Goal: Navigation & Orientation: Find specific page/section

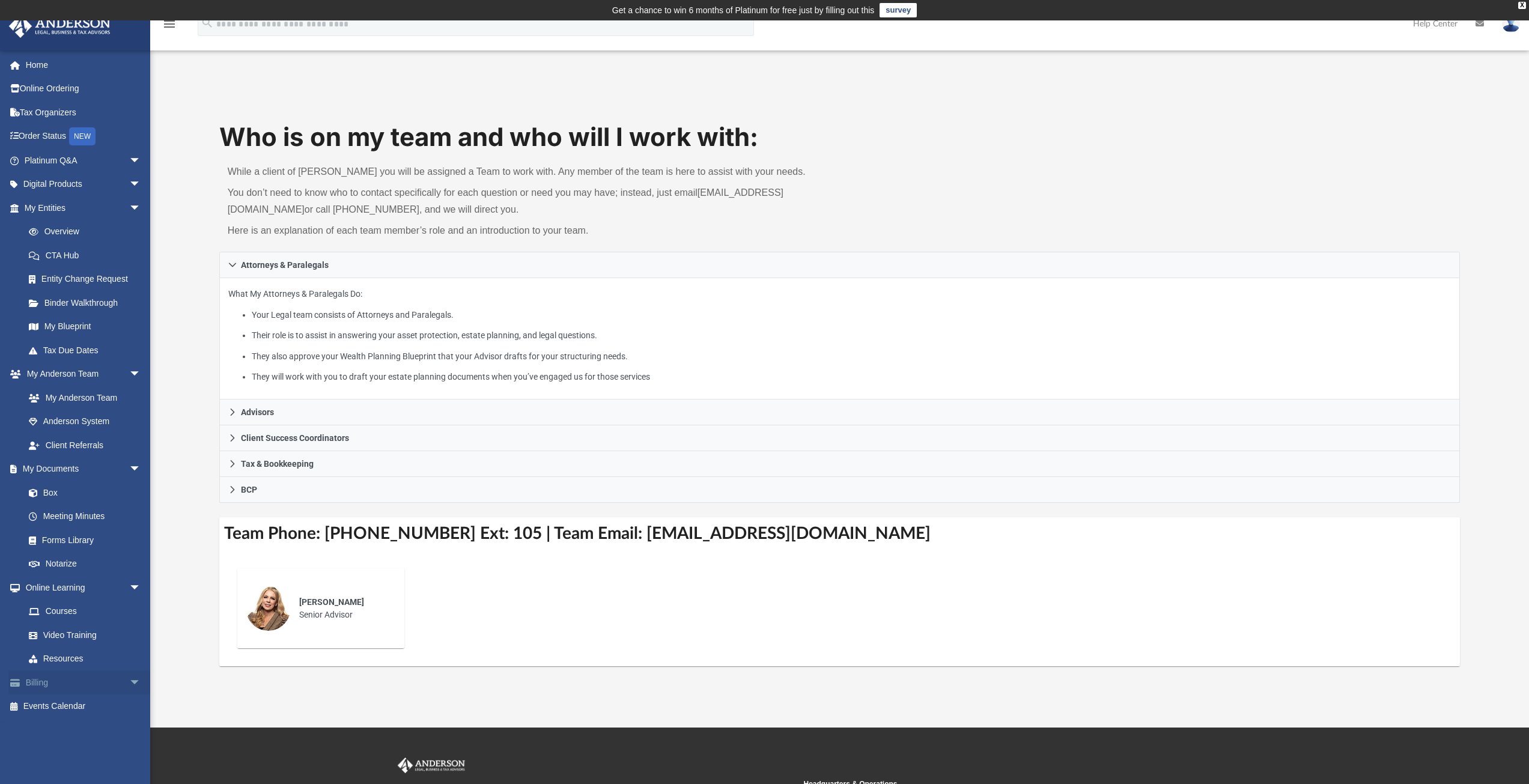
click at [74, 677] on link "Billing arrow_drop_down" at bounding box center [84, 683] width 151 height 24
click at [129, 683] on span "arrow_drop_down" at bounding box center [141, 683] width 24 height 25
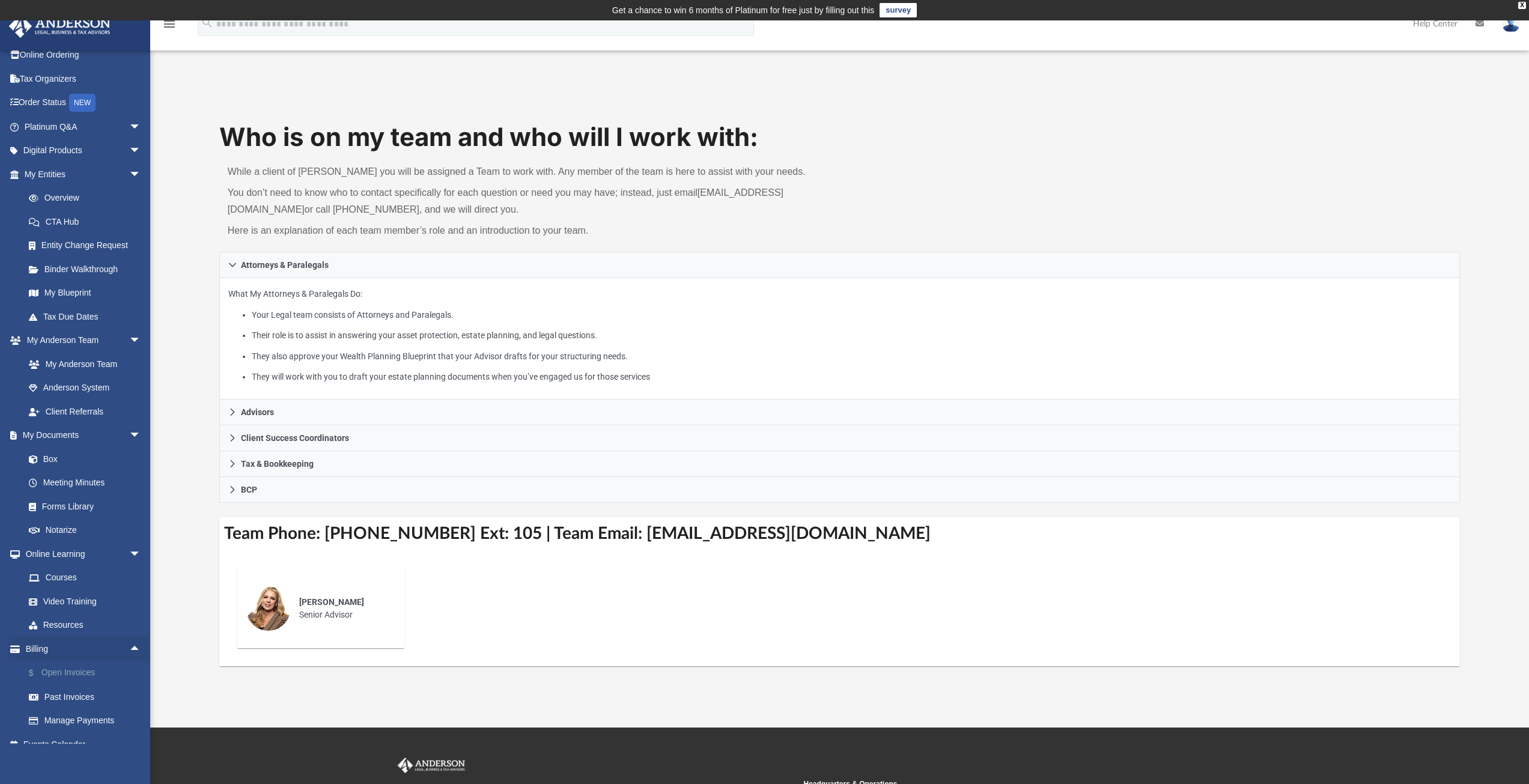
scroll to position [49, 0]
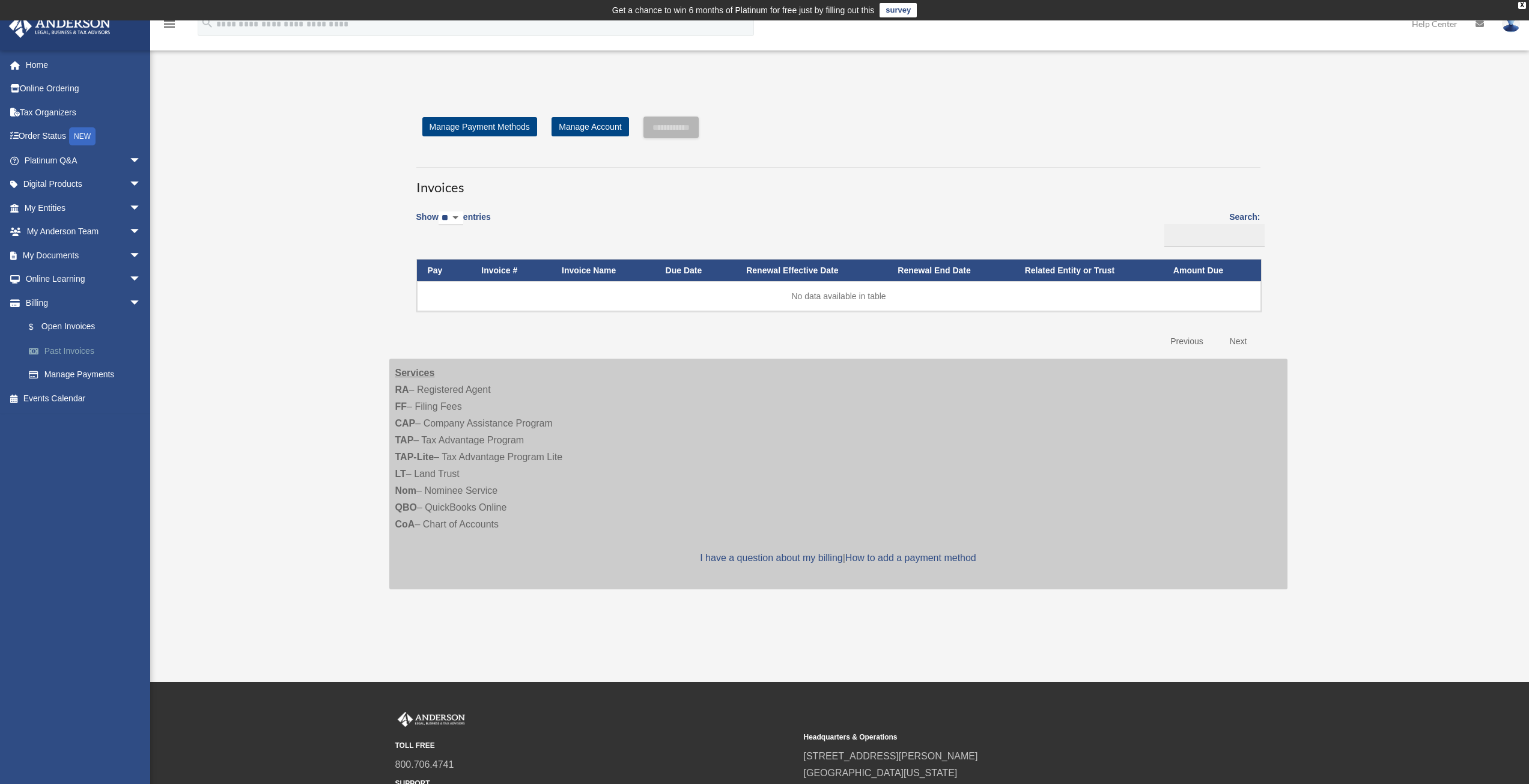
click at [87, 346] on link "Past Invoices" at bounding box center [88, 351] width 142 height 24
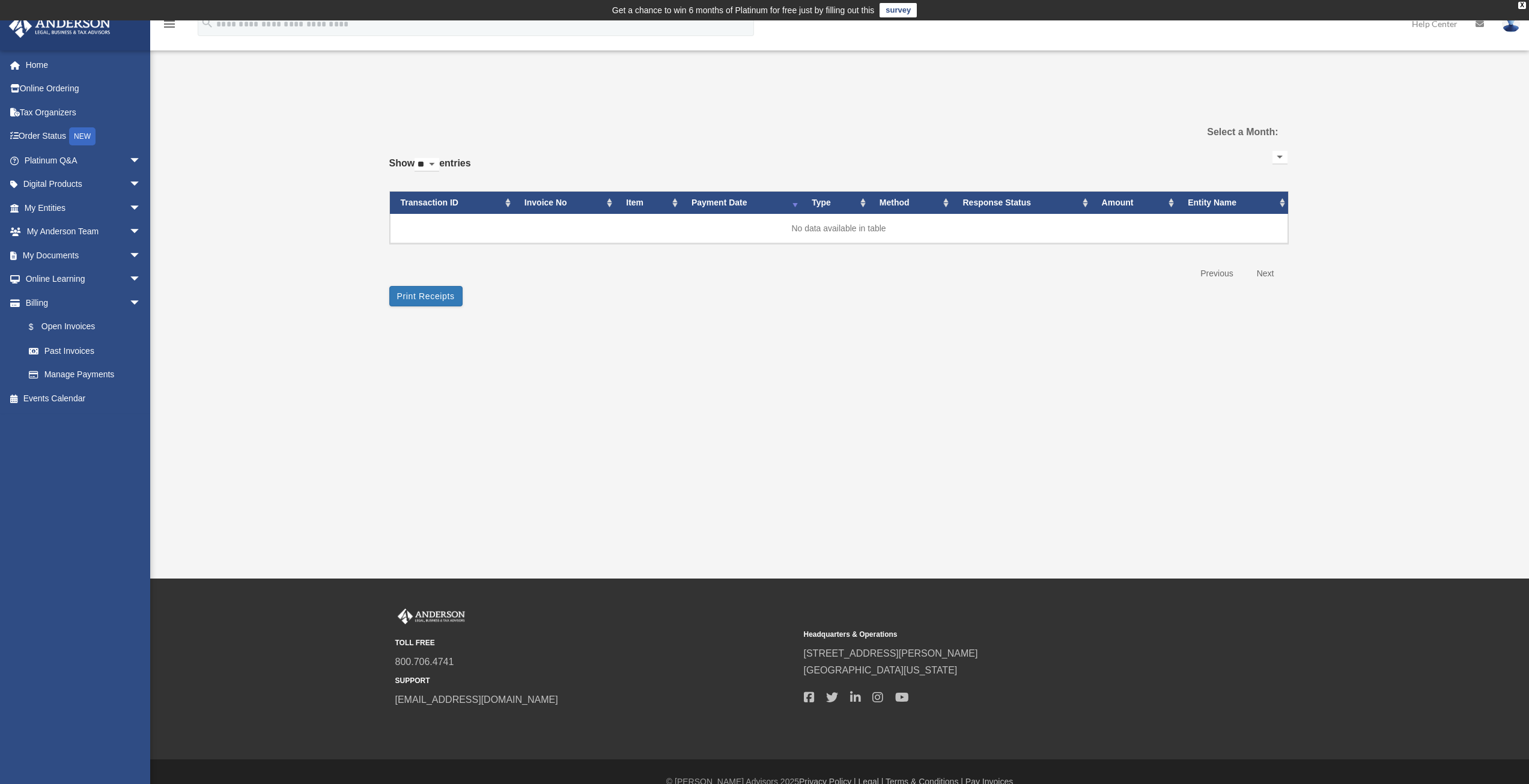
click at [1282, 154] on select at bounding box center [1280, 158] width 15 height 14
drag, startPoint x: 745, startPoint y: 159, endPoint x: 722, endPoint y: 159, distance: 23.0
click at [745, 159] on div "Show ** ** ** *** entries Transaction ID Invoice No Item Payment Date Payment D…" at bounding box center [839, 216] width 898 height 138
click at [67, 371] on link "Manage Payments" at bounding box center [88, 375] width 142 height 24
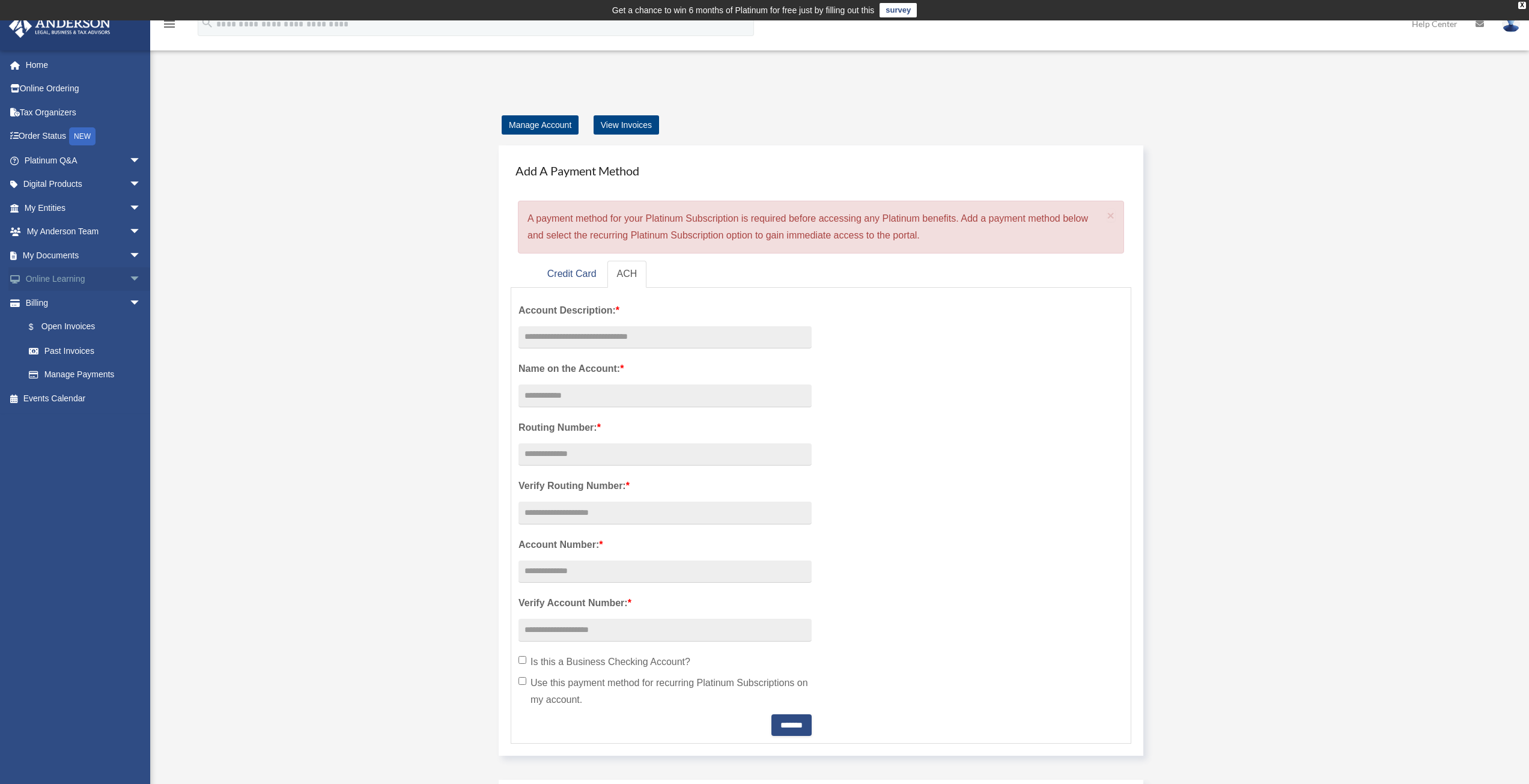
click at [62, 278] on link "Online Learning arrow_drop_down" at bounding box center [84, 279] width 151 height 24
click at [60, 260] on link "My Documents arrow_drop_down" at bounding box center [84, 256] width 151 height 24
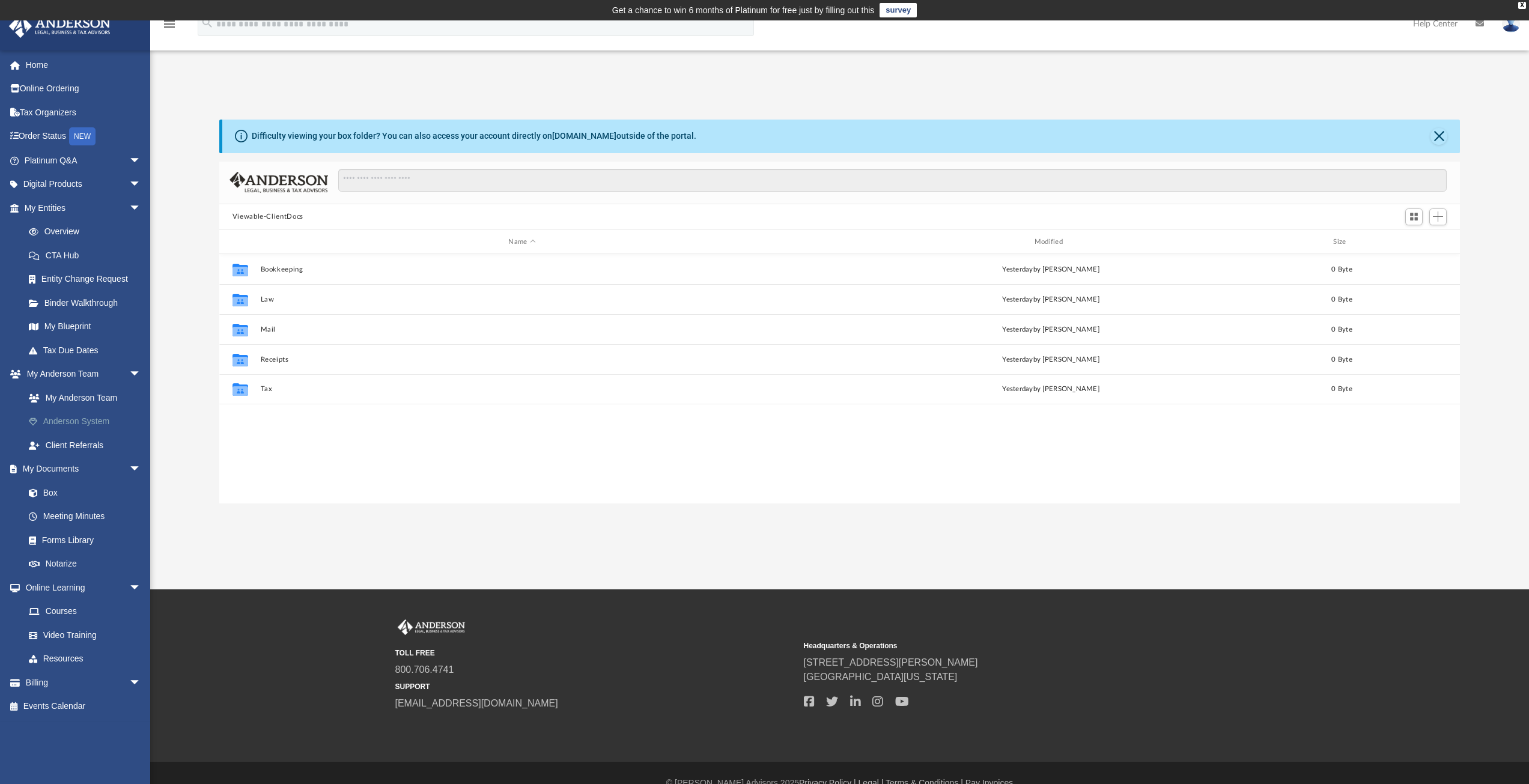
scroll to position [265, 1232]
click at [72, 542] on link "Forms Library" at bounding box center [88, 540] width 142 height 24
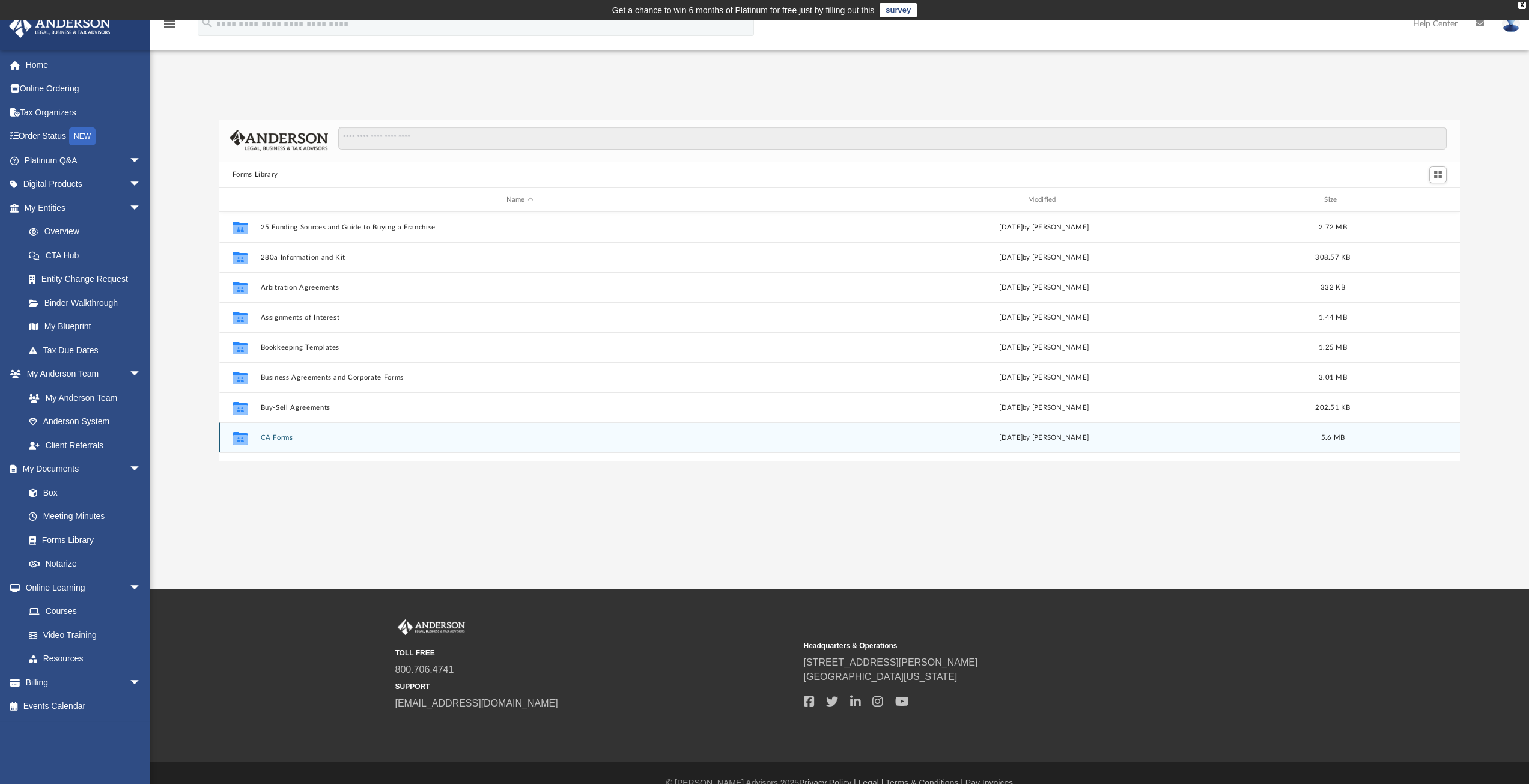
scroll to position [265, 1232]
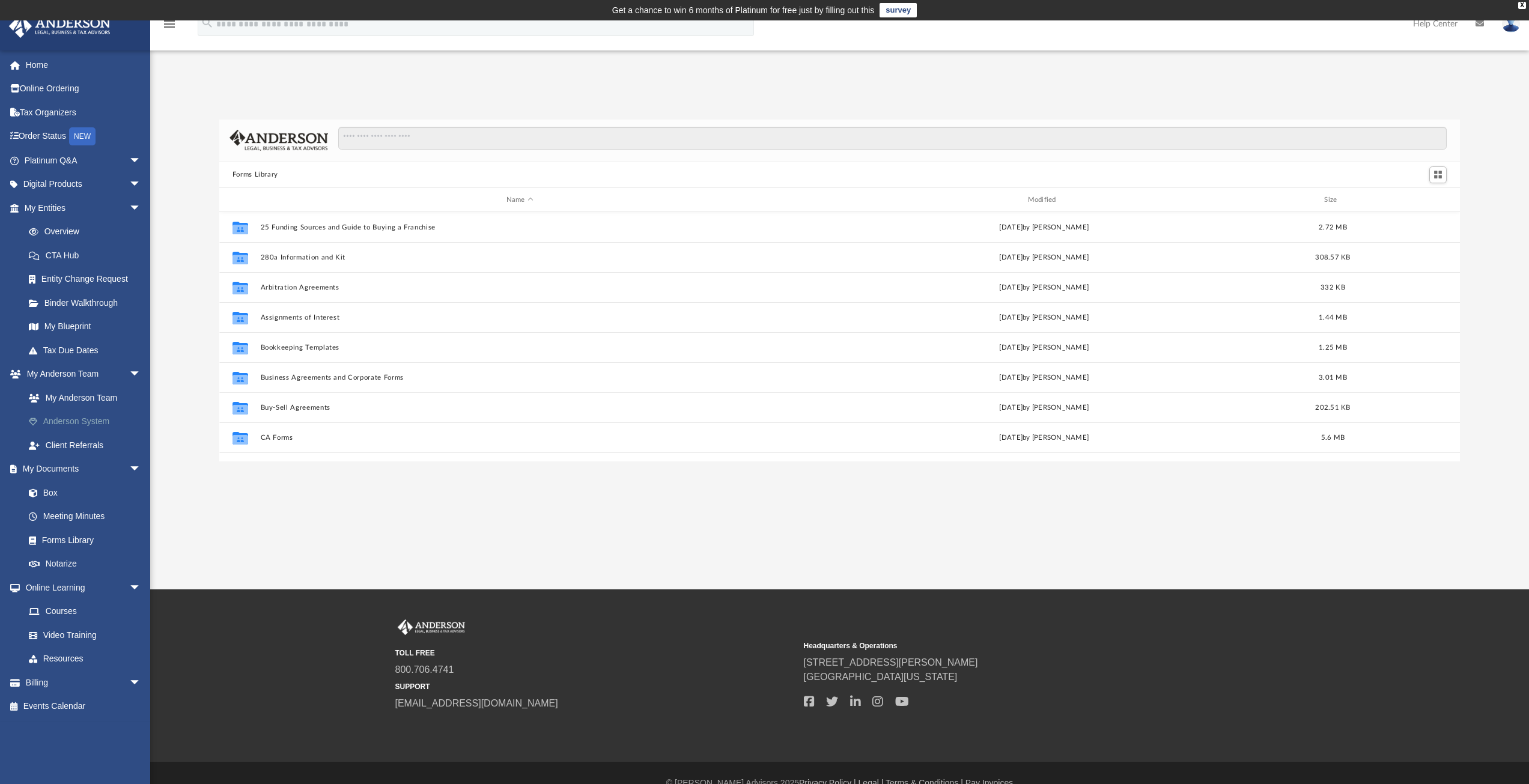
click at [66, 419] on link "Anderson System" at bounding box center [88, 422] width 142 height 24
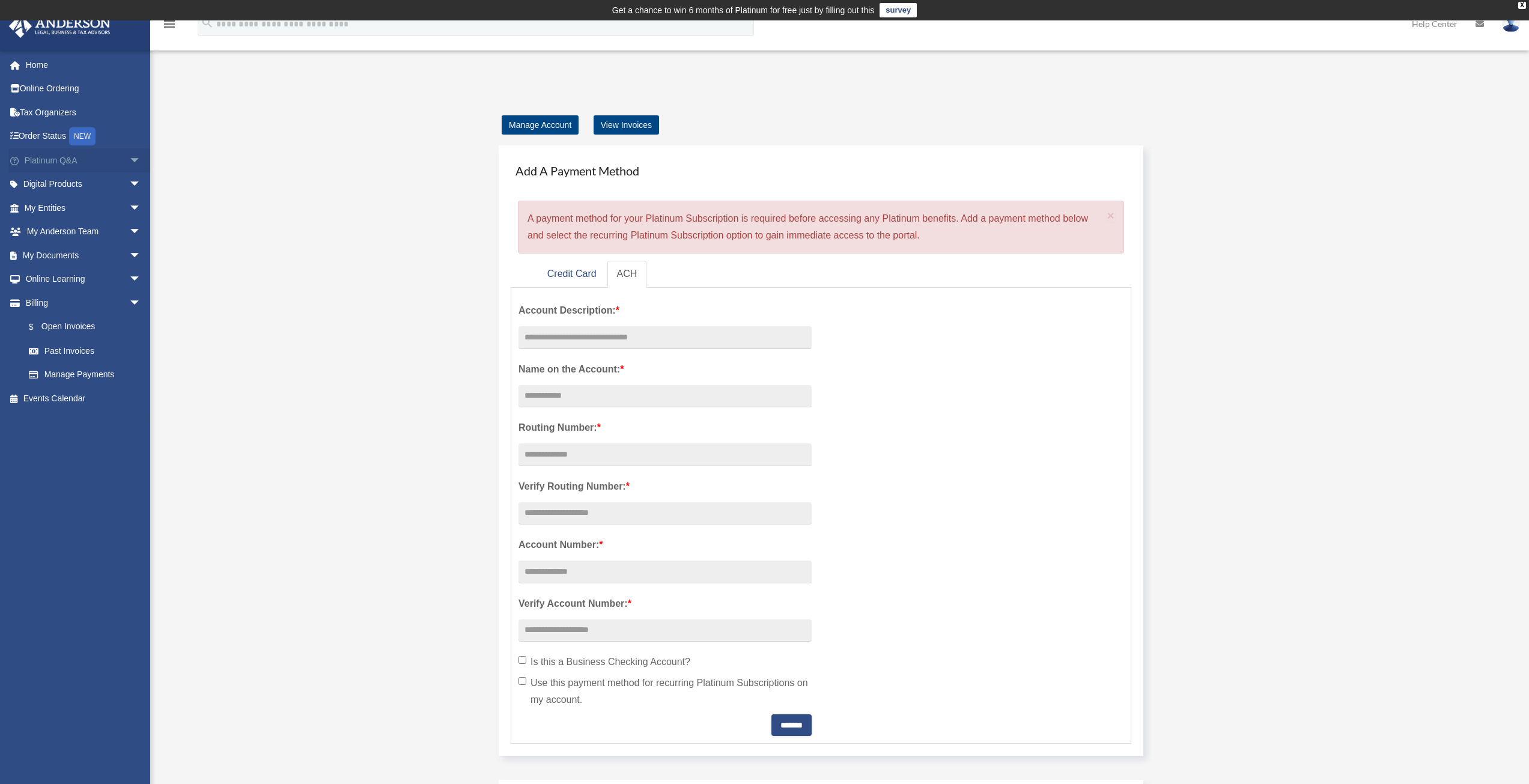
click at [97, 161] on link "Platinum Q&A arrow_drop_down" at bounding box center [84, 160] width 151 height 24
click at [40, 65] on link "Home" at bounding box center [84, 65] width 151 height 24
click at [1483, 27] on icon at bounding box center [1480, 23] width 8 height 8
click at [129, 162] on span "arrow_drop_down" at bounding box center [141, 160] width 24 height 25
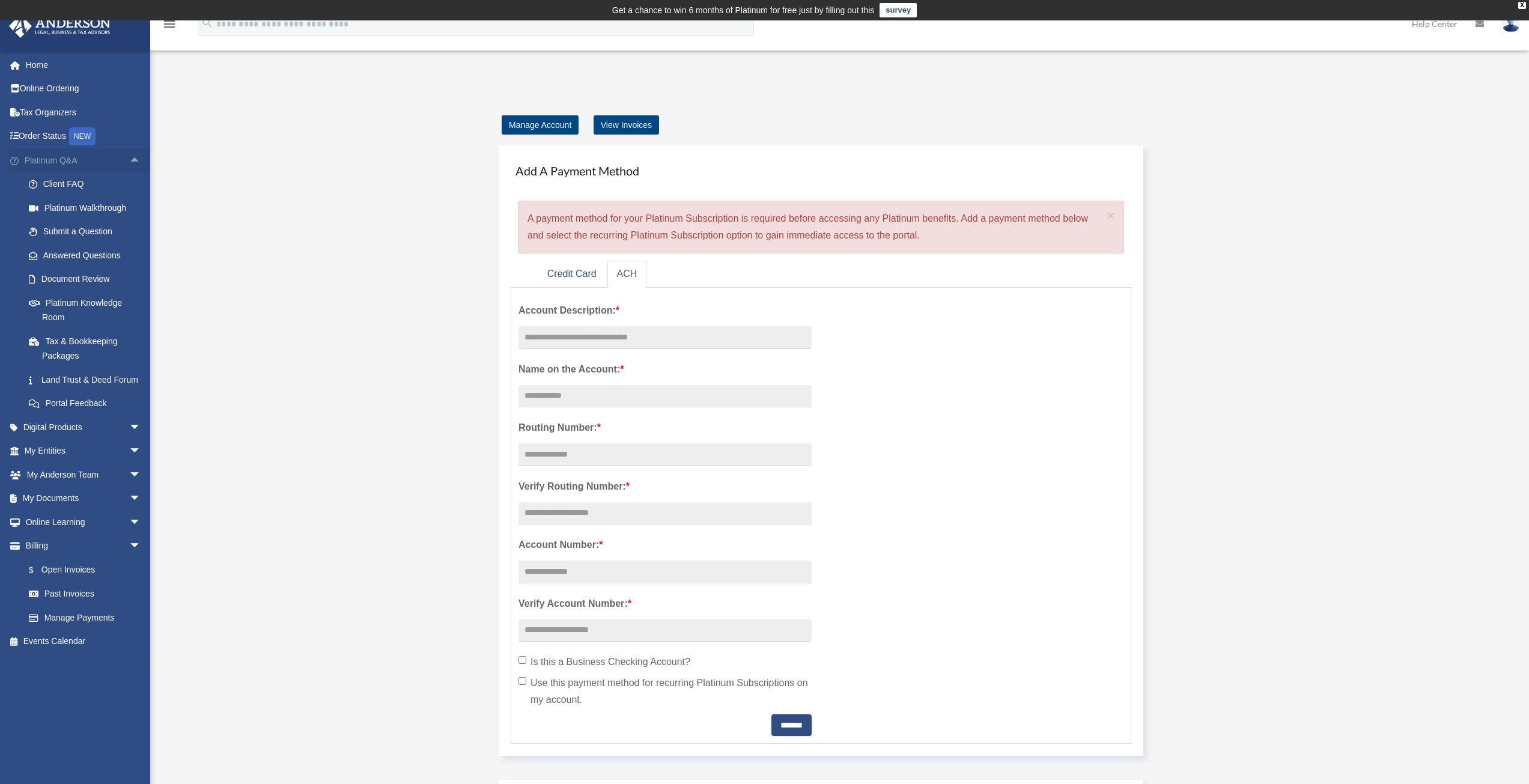
click at [129, 155] on span "arrow_drop_up" at bounding box center [141, 160] width 24 height 25
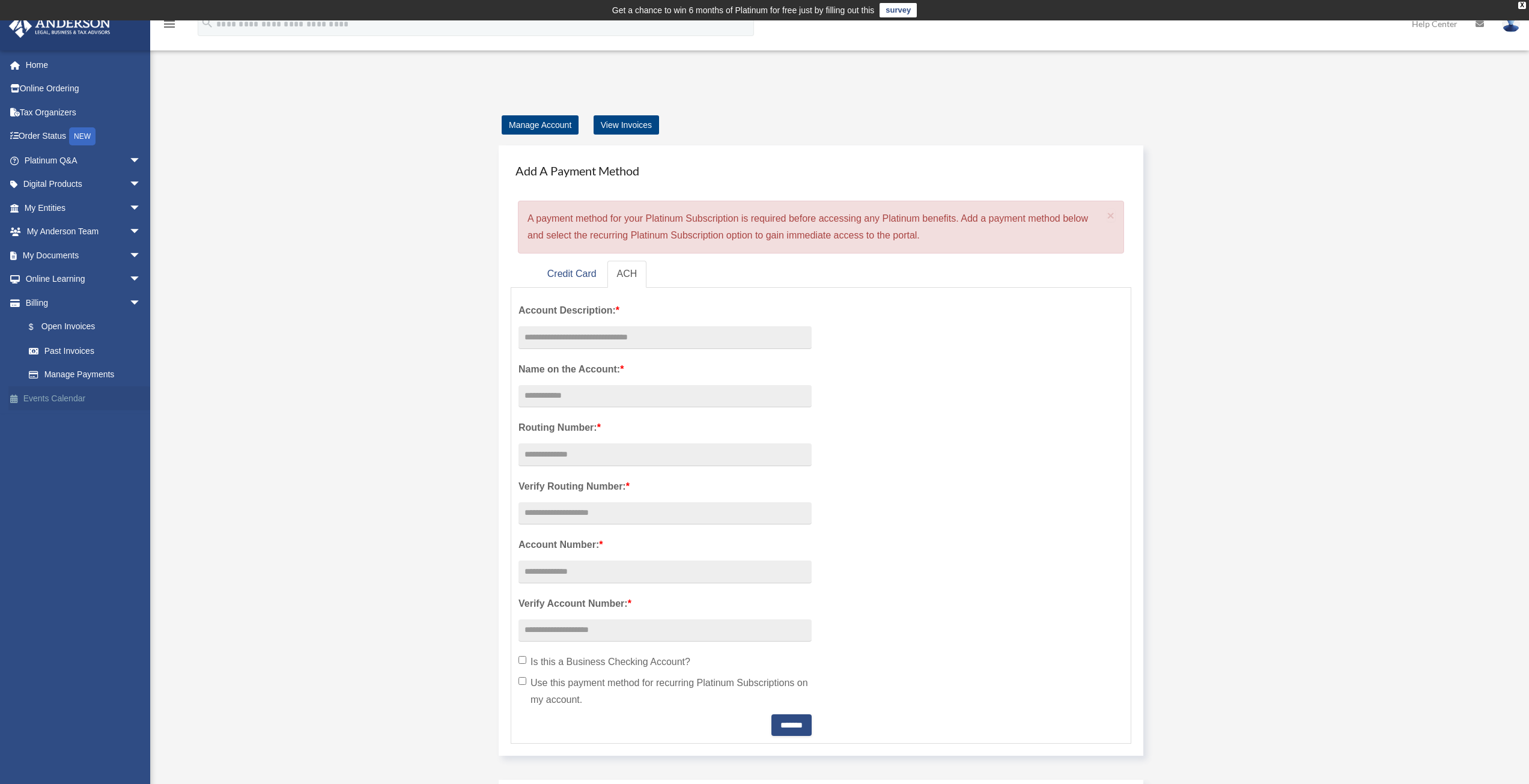
click at [65, 391] on link "Events Calendar" at bounding box center [84, 398] width 151 height 24
click at [75, 257] on link "My Documents arrow_drop_down" at bounding box center [84, 256] width 151 height 24
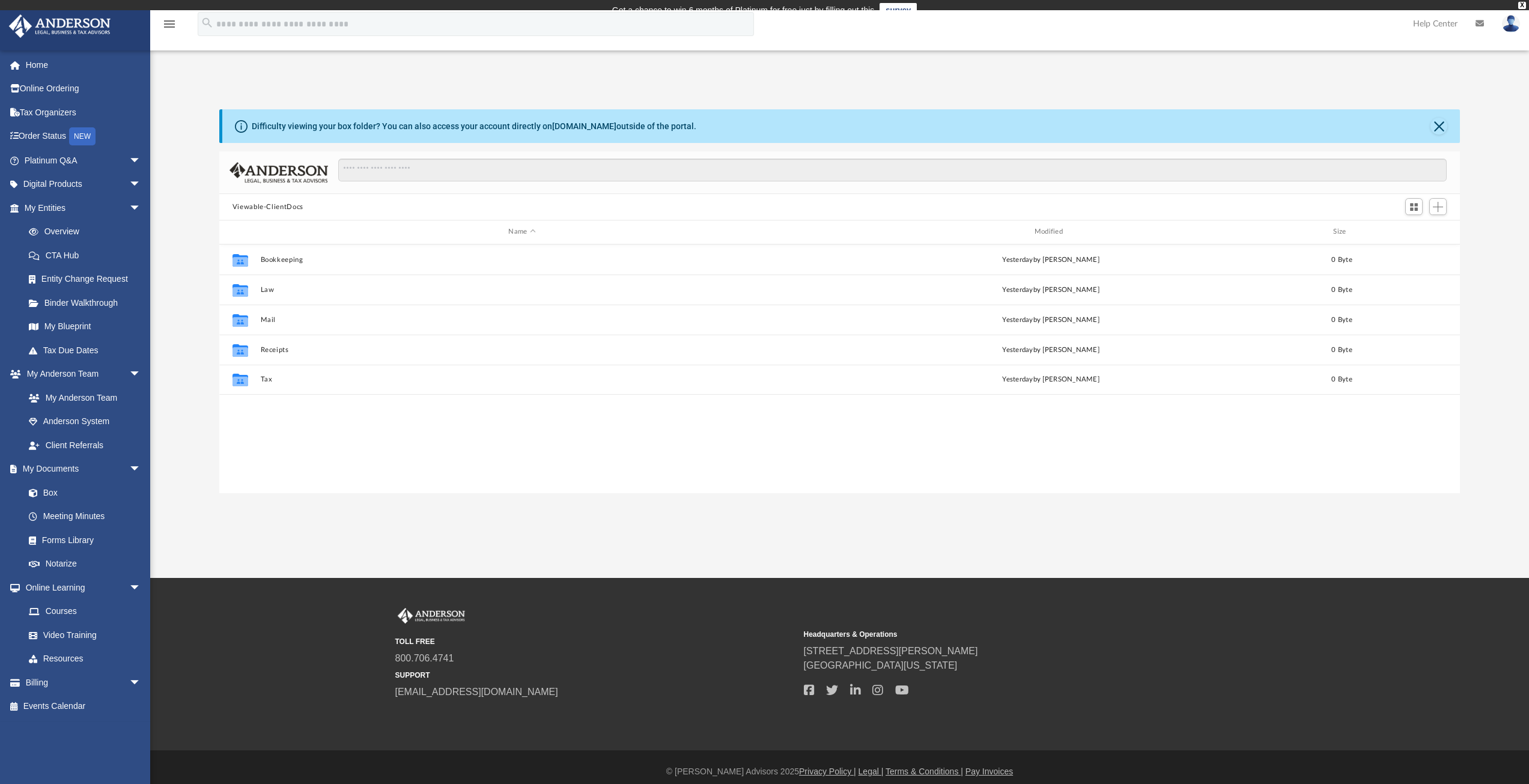
scroll to position [265, 1232]
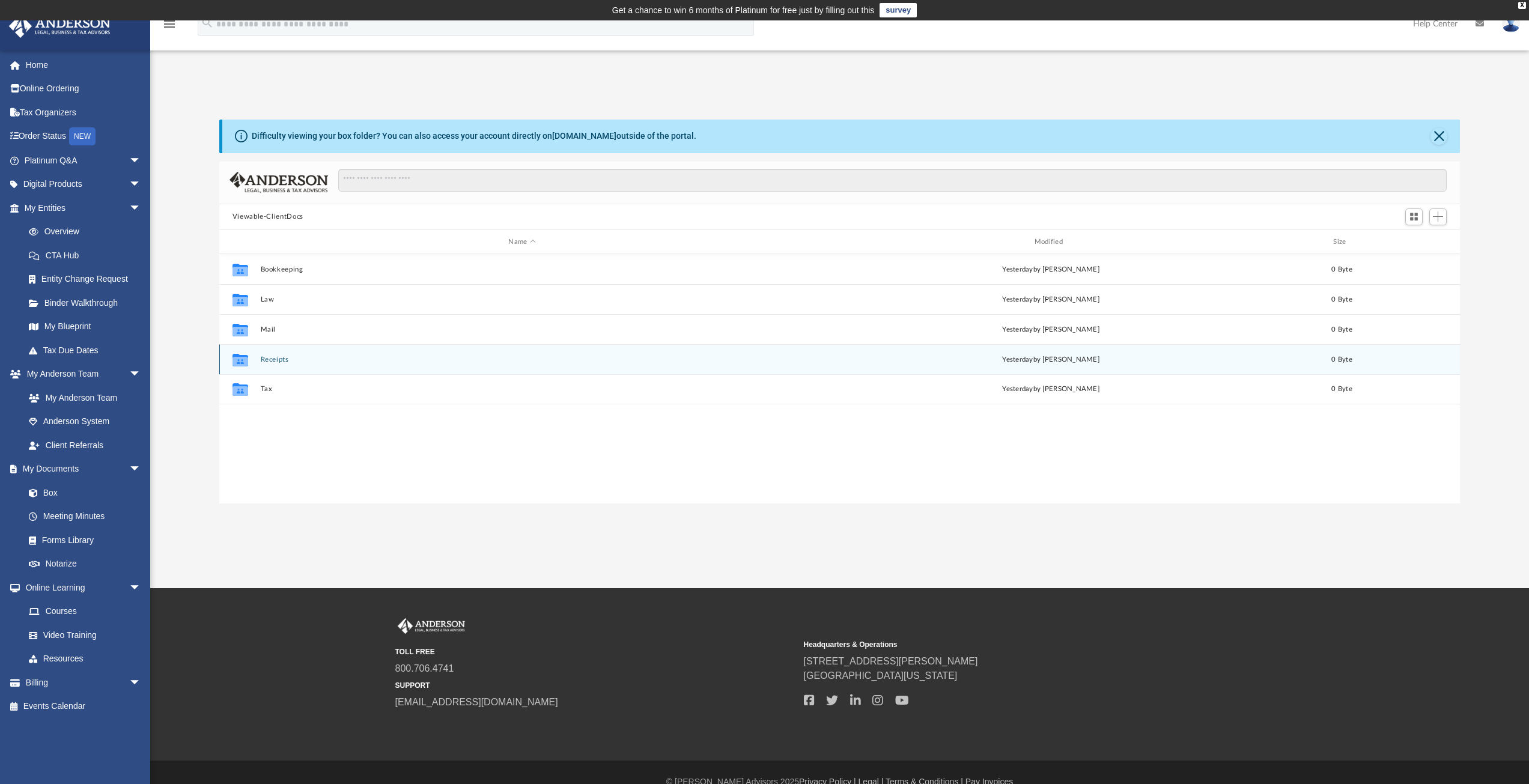
click at [291, 360] on button "Receipts" at bounding box center [522, 360] width 523 height 8
